Goal: Transaction & Acquisition: Purchase product/service

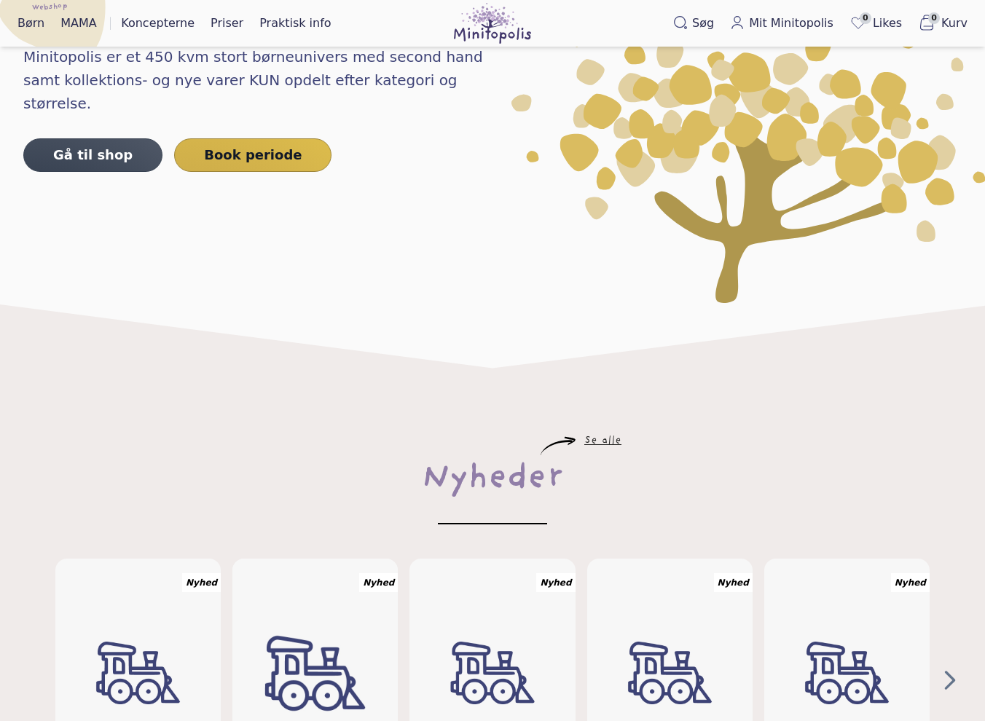
scroll to position [364, 0]
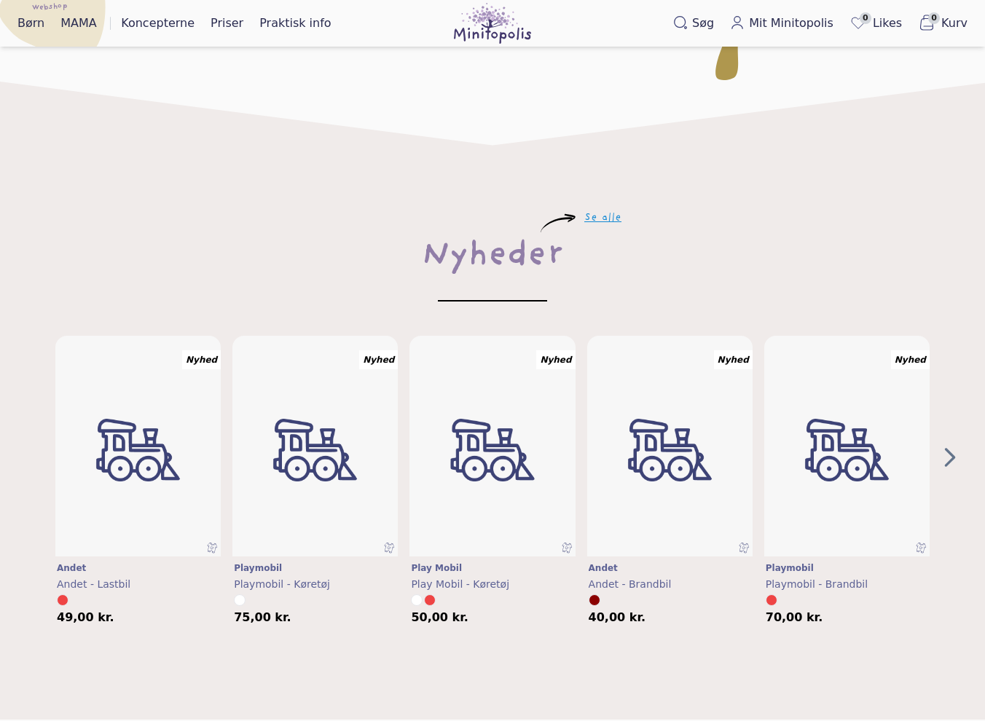
click at [619, 216] on link "Se alle" at bounding box center [602, 218] width 37 height 9
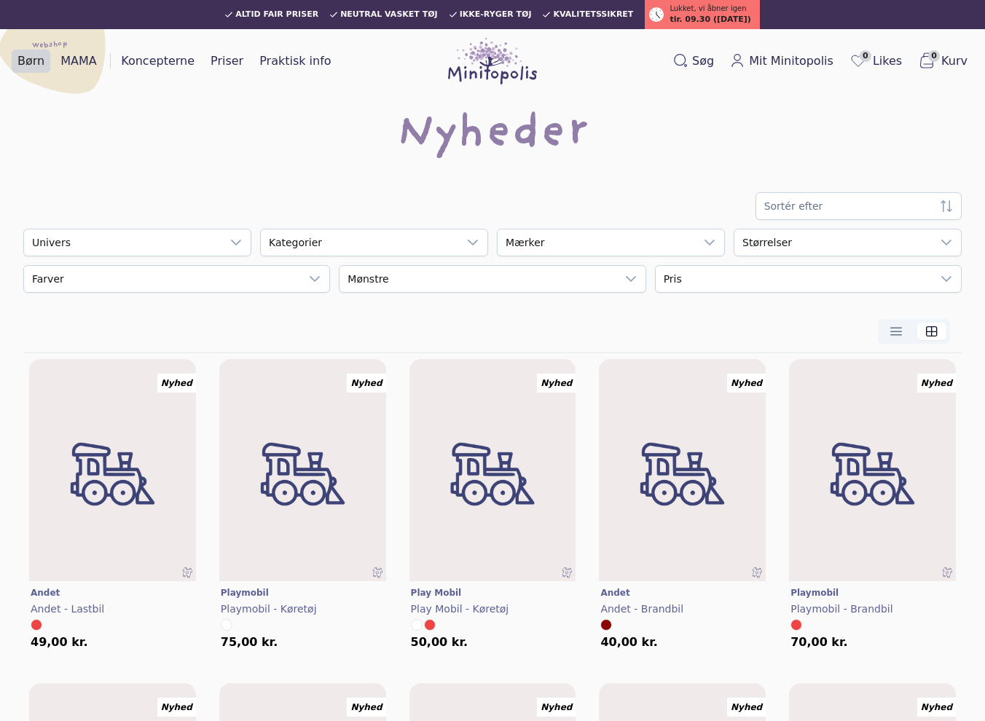
click at [33, 63] on link "Børn" at bounding box center [31, 61] width 39 height 23
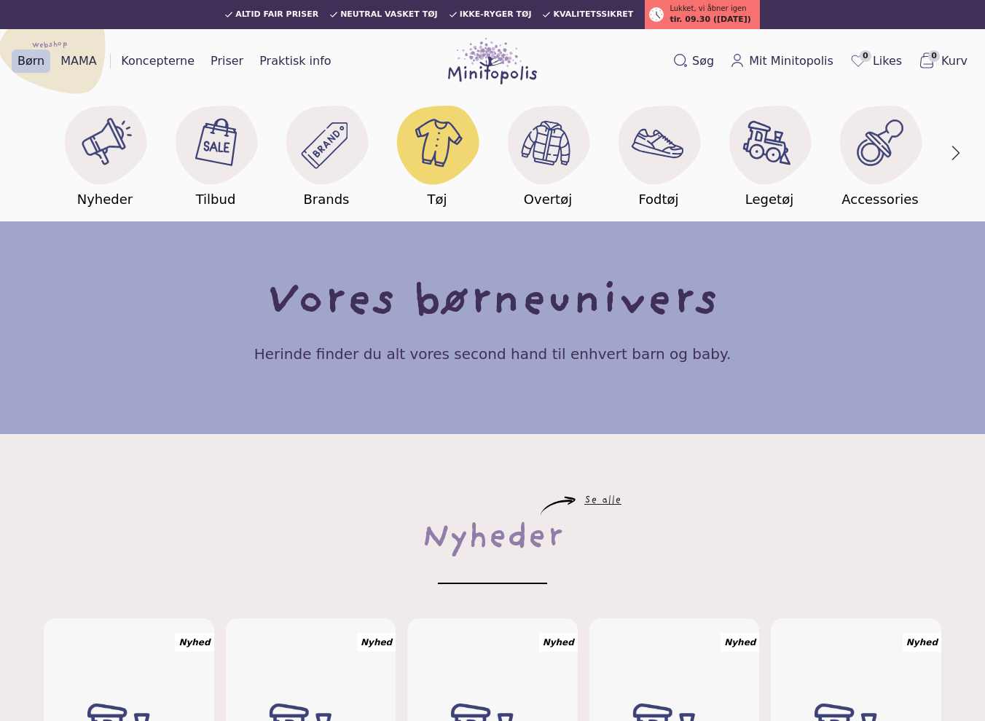
click at [431, 129] on image at bounding box center [437, 142] width 56 height 56
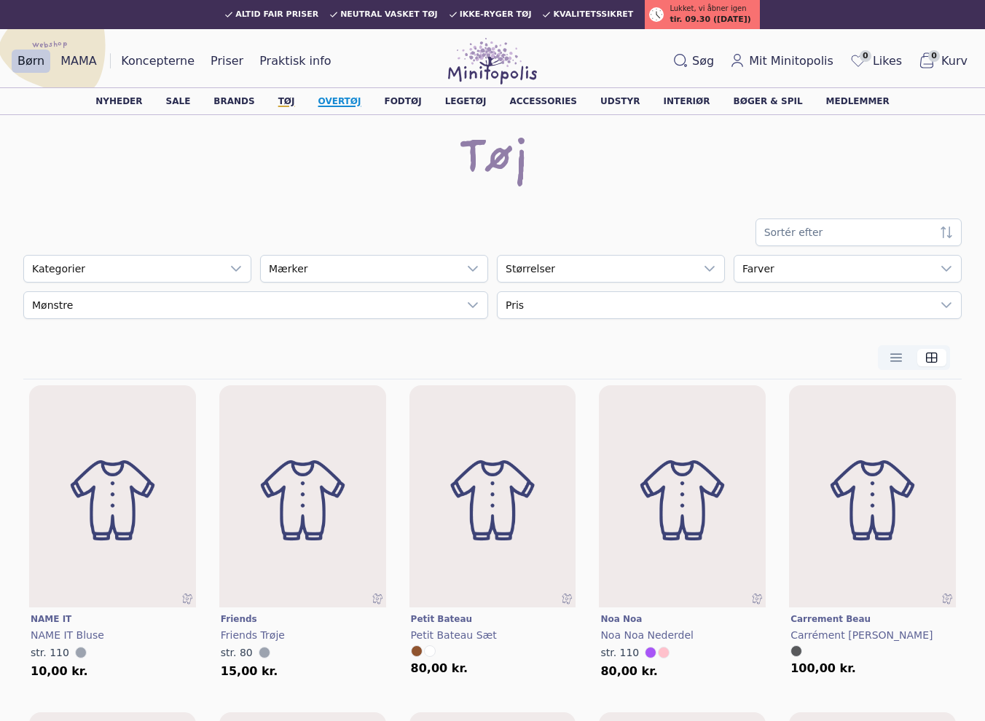
click at [350, 97] on link "Overtøj" at bounding box center [339, 101] width 43 height 9
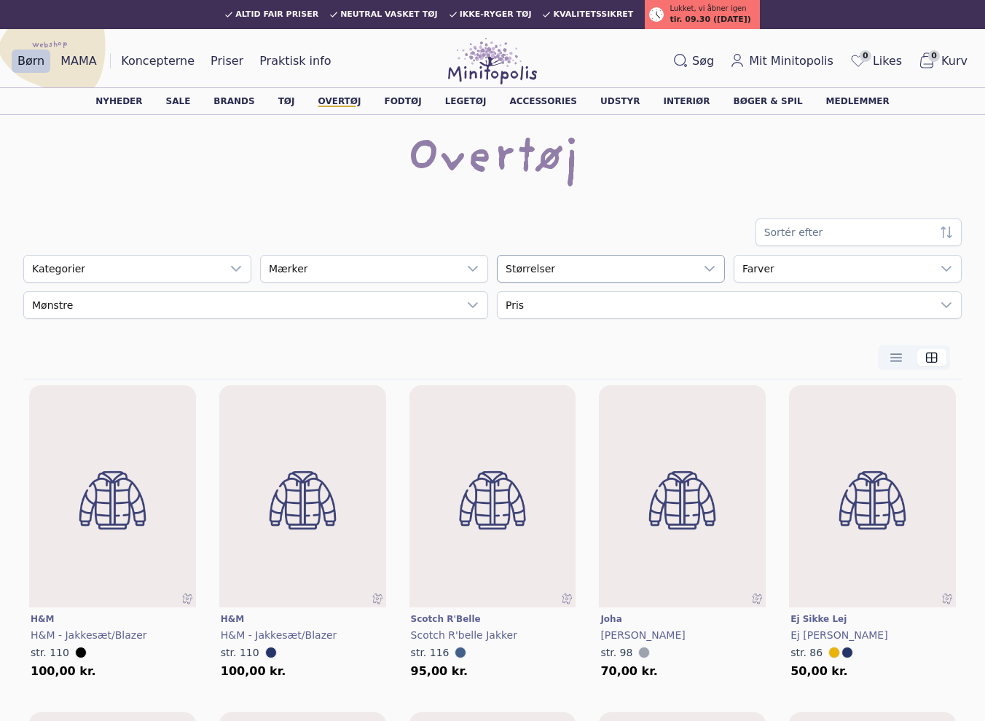
click at [580, 273] on div "empty" at bounding box center [596, 269] width 197 height 26
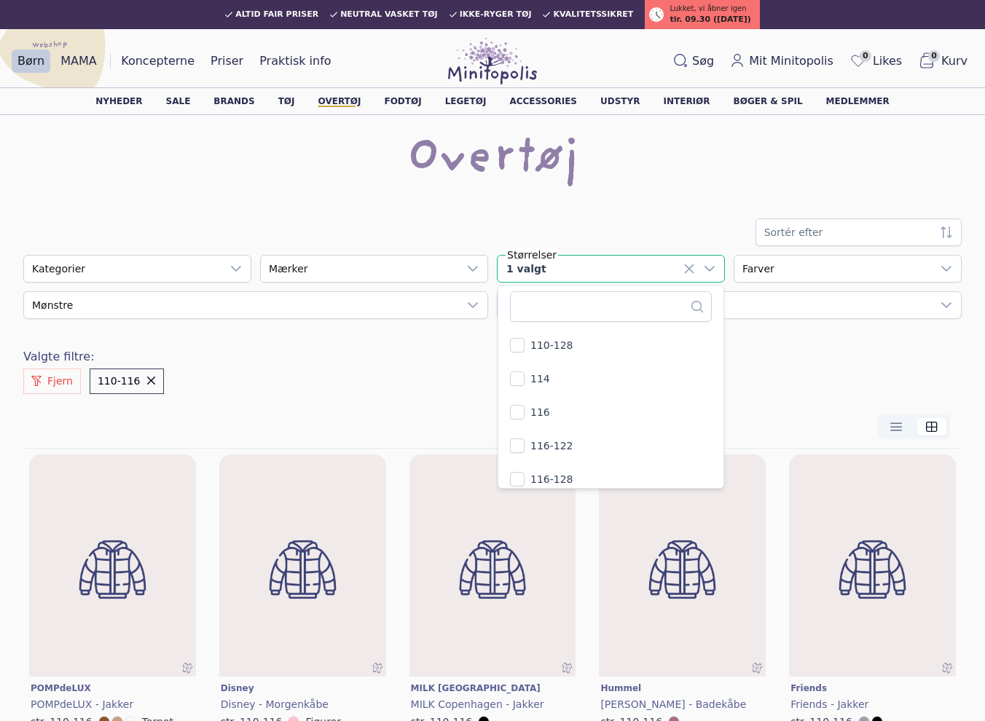
scroll to position [510, 0]
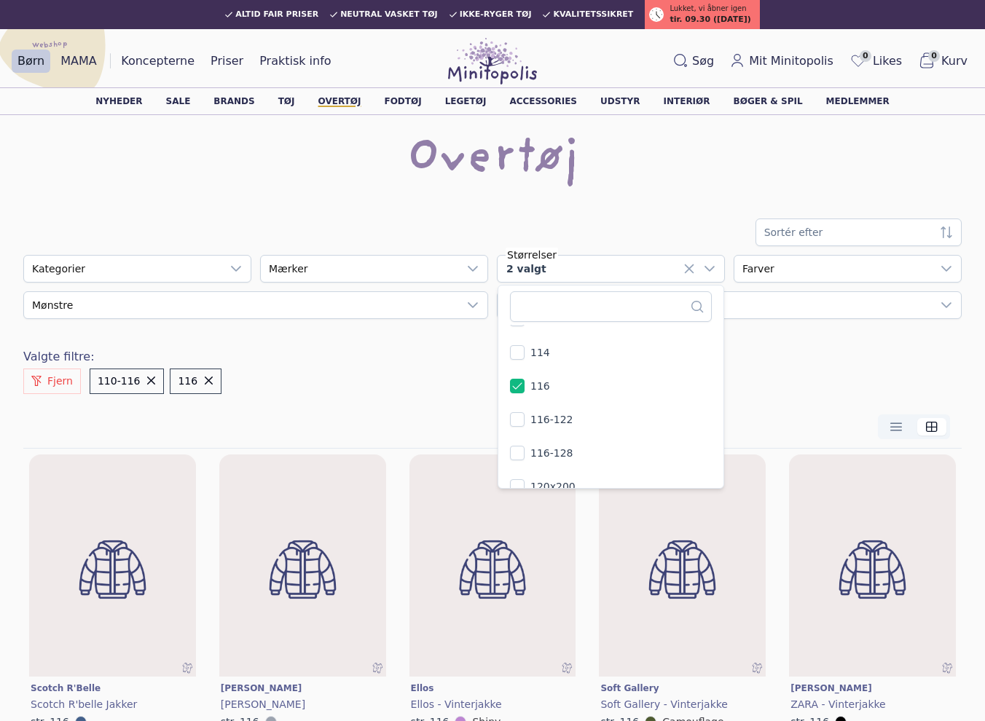
click at [482, 412] on div at bounding box center [492, 427] width 938 height 43
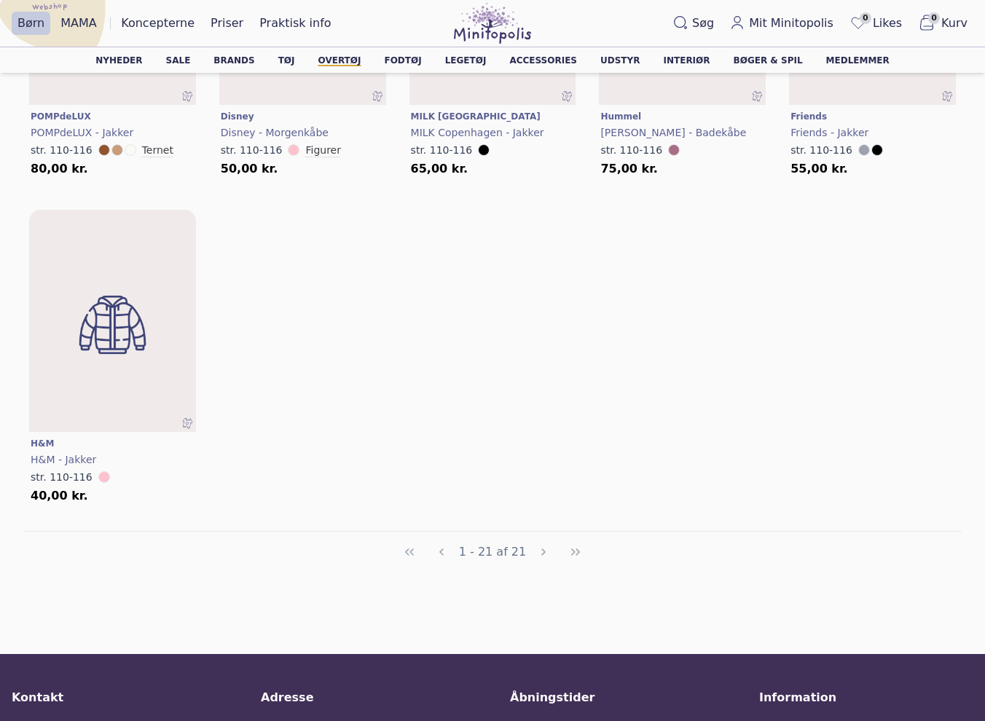
scroll to position [1530, 0]
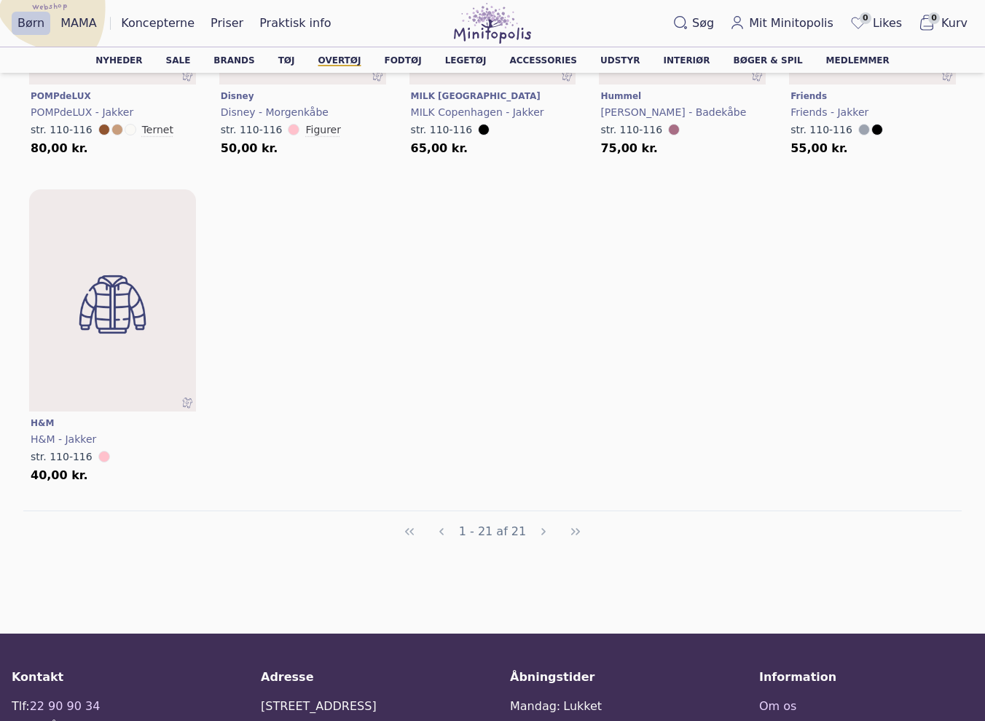
click at [540, 530] on div "1 - 21 af 21" at bounding box center [492, 531] width 195 height 29
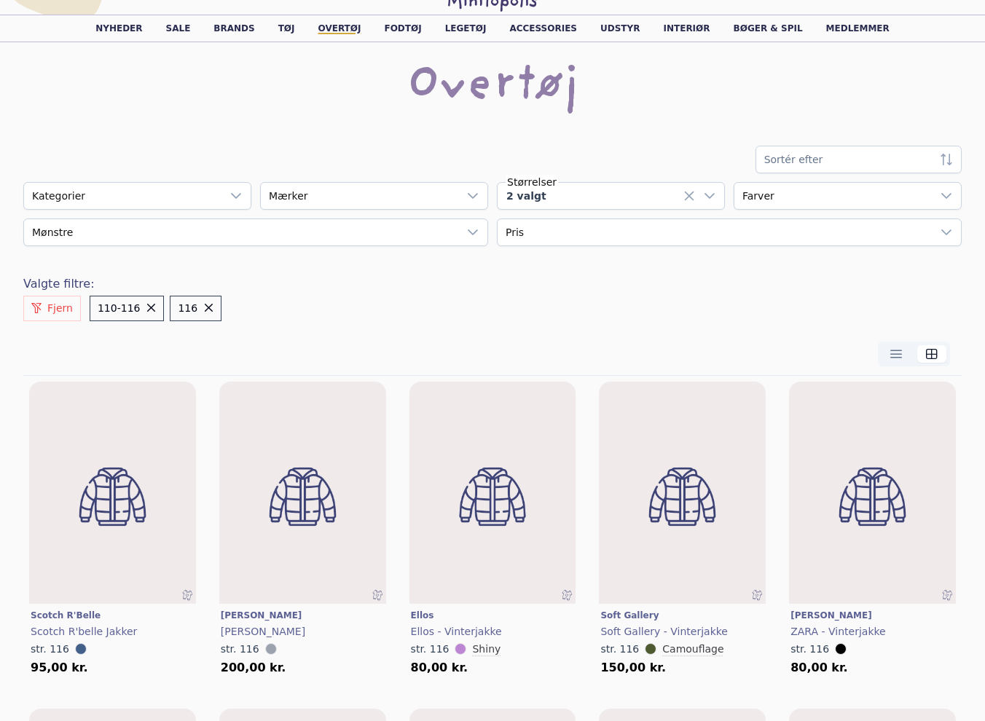
scroll to position [0, 0]
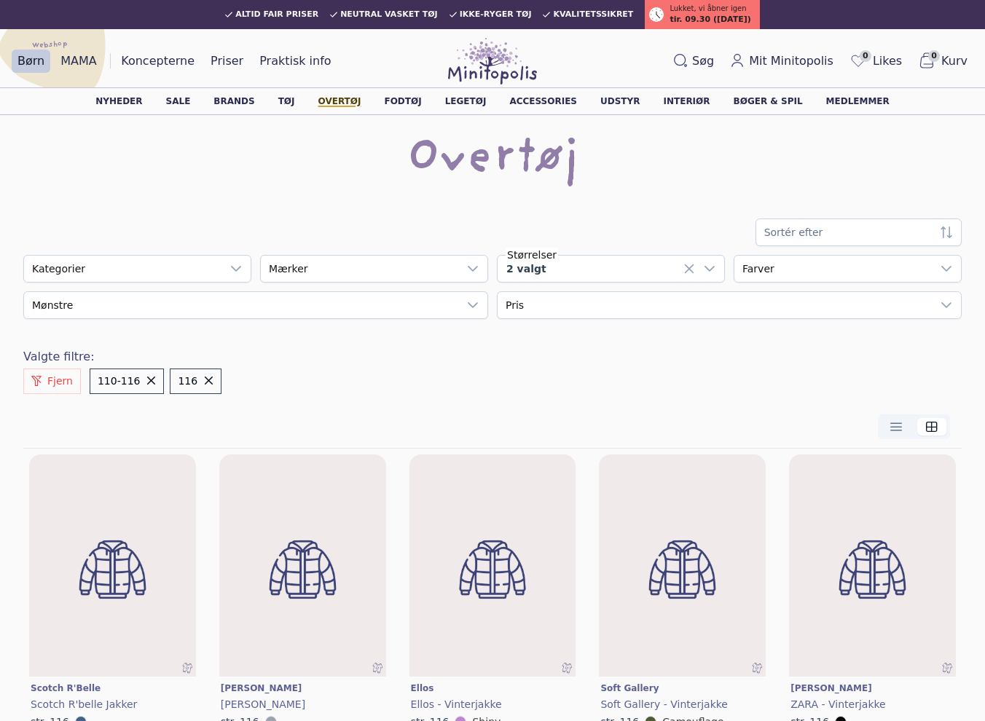
click at [356, 99] on link "Overtøj" at bounding box center [339, 101] width 43 height 9
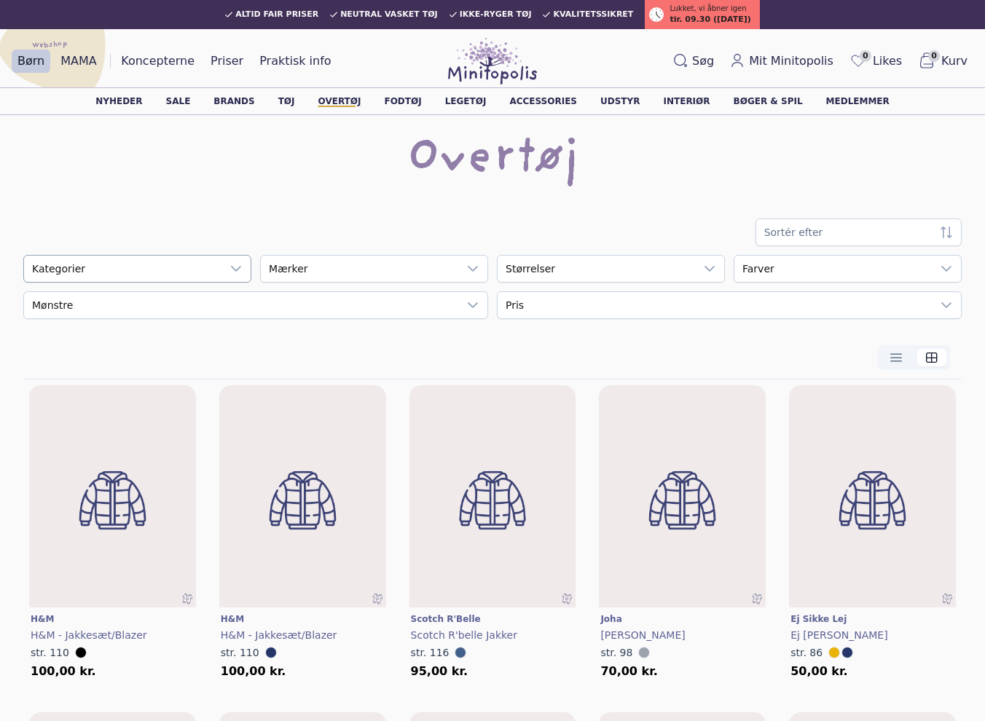
click at [195, 278] on div "empty" at bounding box center [122, 269] width 197 height 26
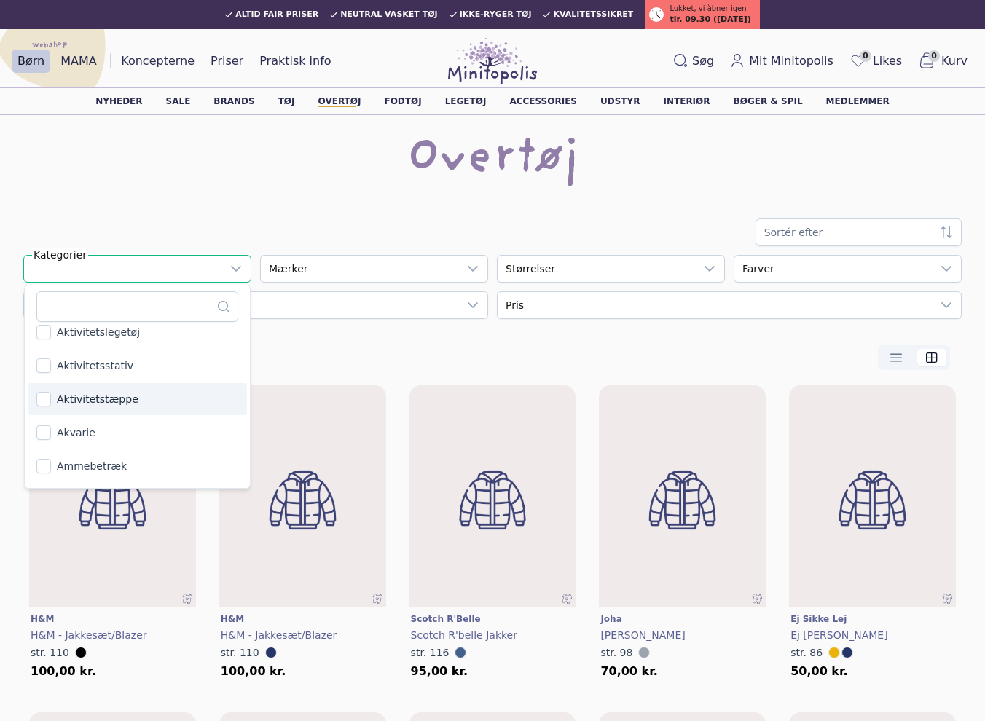
scroll to position [137, 0]
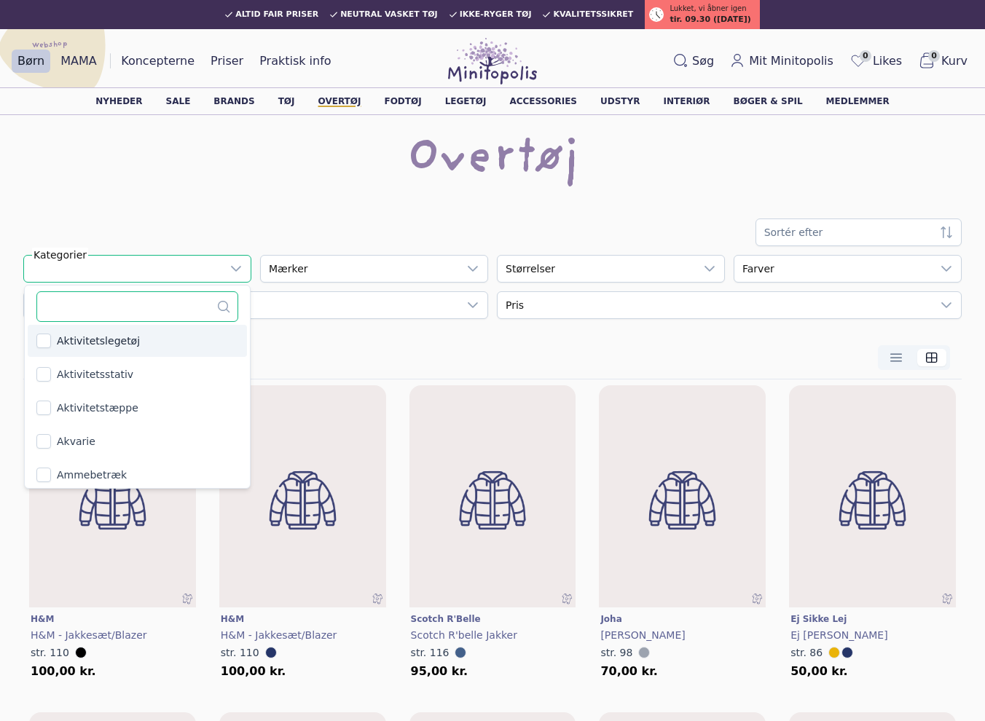
click at [101, 302] on input "text" at bounding box center [137, 306] width 202 height 31
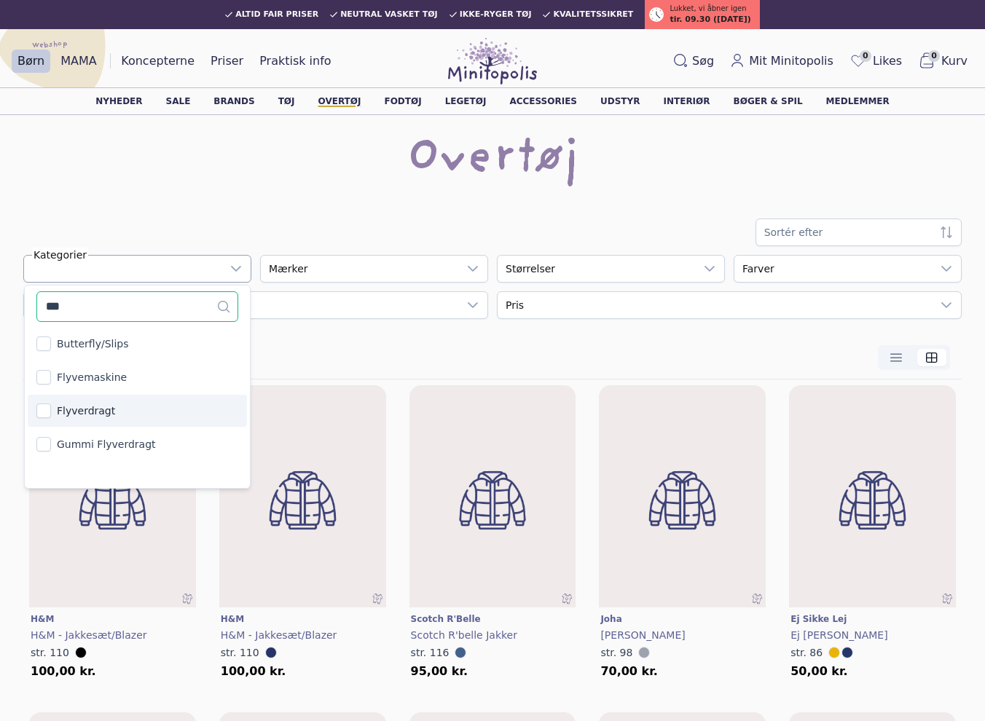
type input "***"
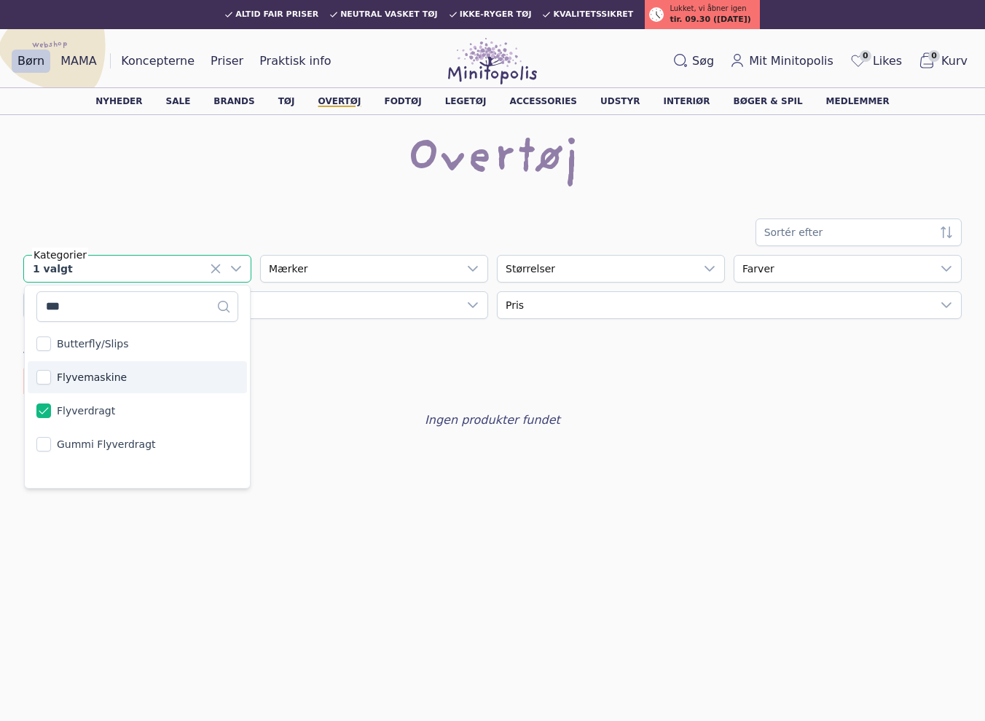
click at [390, 368] on div "Sortér efter 1 valgt *** 4 results are available Butterfly/slips Flyvemaskine F…" at bounding box center [492, 324] width 938 height 211
